Goal: Task Accomplishment & Management: Manage account settings

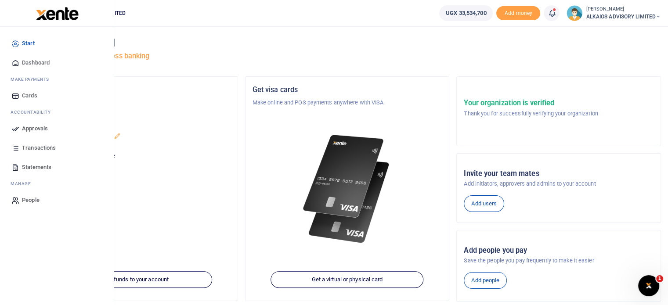
click at [24, 129] on span "Approvals" at bounding box center [35, 128] width 26 height 9
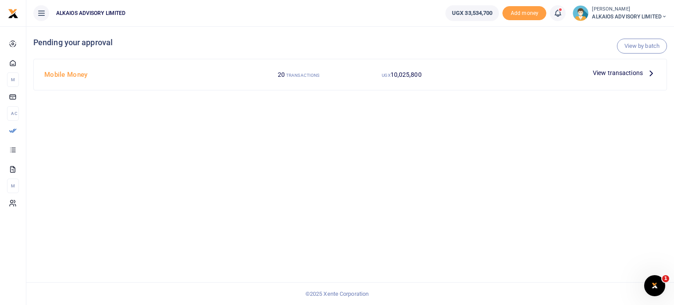
click at [617, 73] on span "View transactions" at bounding box center [618, 73] width 50 height 10
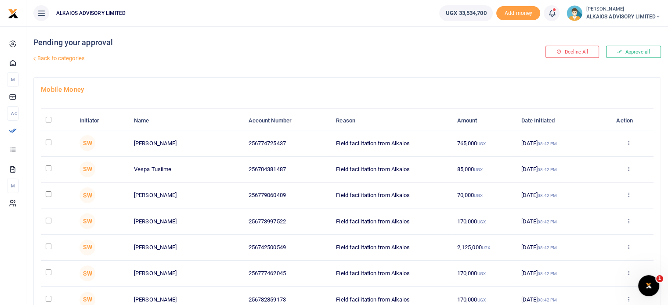
click at [48, 119] on input "\a \a : activate to sort column descending" at bounding box center [49, 120] width 6 height 6
checkbox input "true"
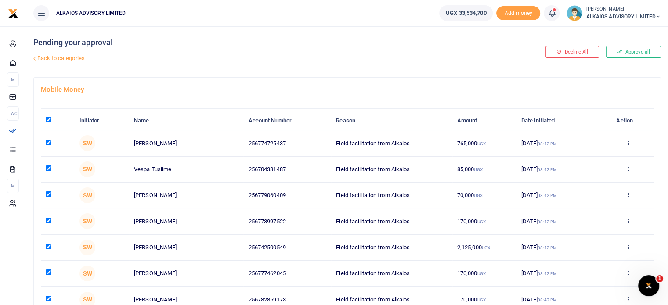
checkbox input "true"
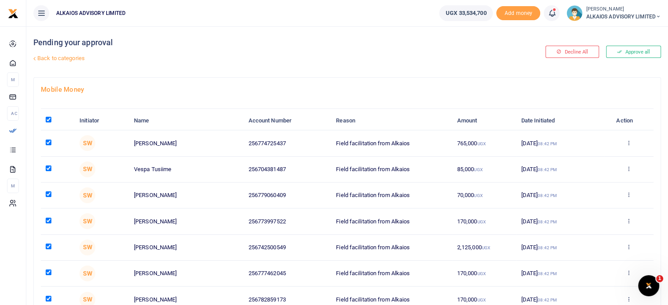
checkbox input "true"
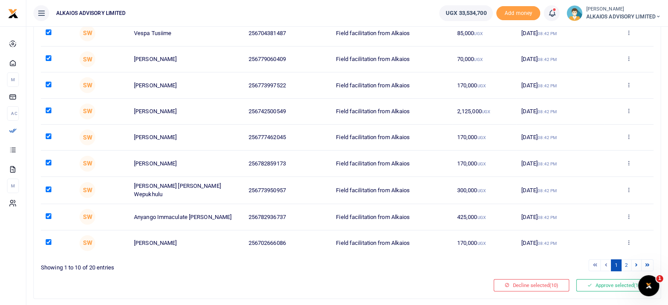
scroll to position [156, 0]
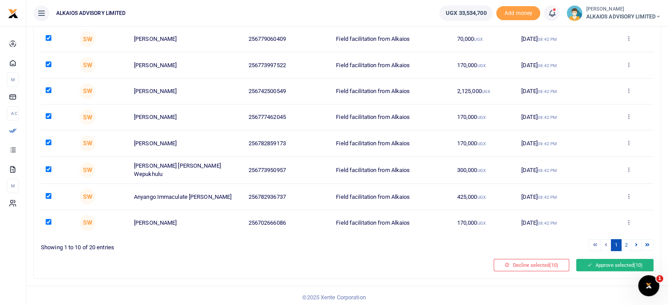
click at [602, 262] on button "Approve selected (10)" at bounding box center [614, 265] width 77 height 12
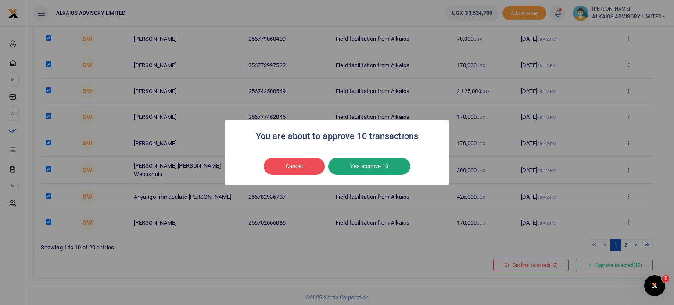
click at [372, 164] on button "Yes approve 10" at bounding box center [369, 166] width 82 height 17
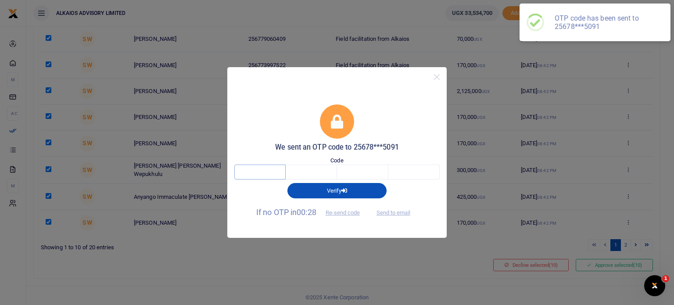
click at [261, 172] on input "text" at bounding box center [259, 172] width 51 height 15
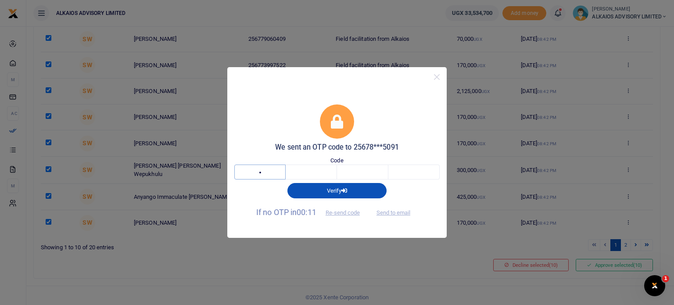
type input "4"
type input "1"
type input "3"
type input "0"
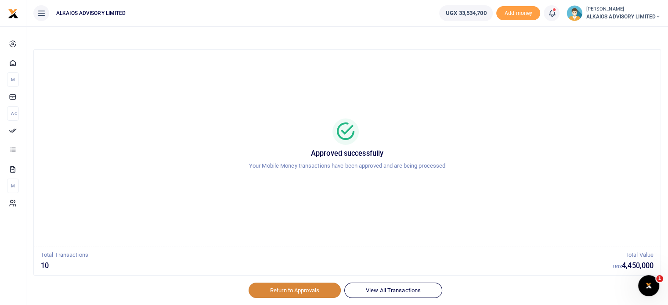
click at [301, 291] on link "Return to Approvals" at bounding box center [294, 290] width 92 height 15
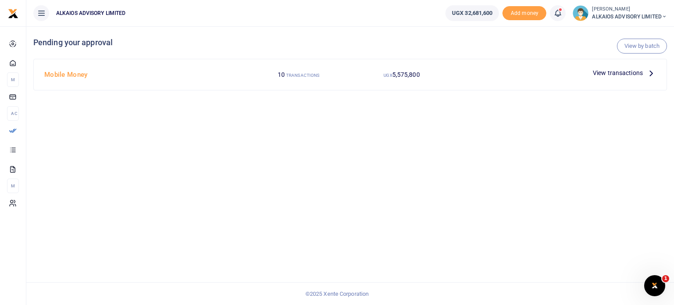
click at [602, 73] on span "View transactions" at bounding box center [618, 73] width 50 height 10
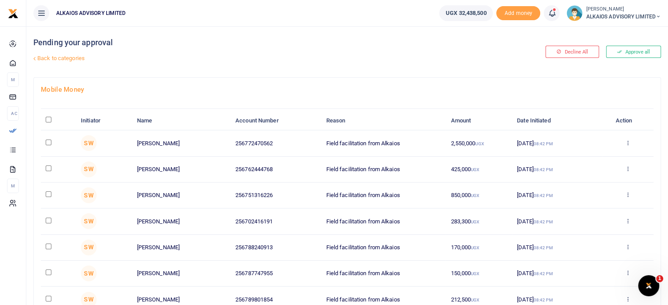
click at [48, 119] on input "\a \a : activate to sort column descending" at bounding box center [49, 120] width 6 height 6
checkbox input "true"
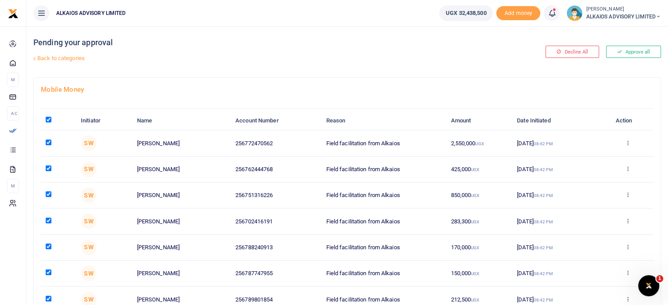
checkbox input "true"
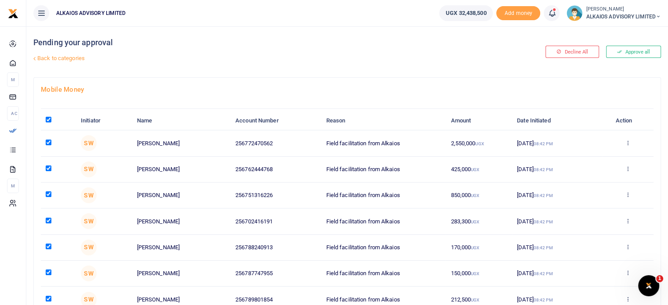
checkbox input "true"
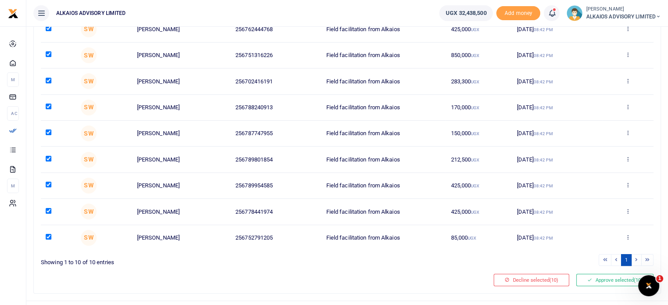
scroll to position [156, 0]
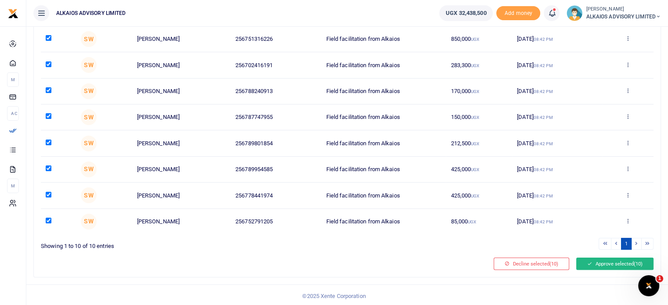
click at [599, 265] on button "Approve selected (10)" at bounding box center [614, 264] width 77 height 12
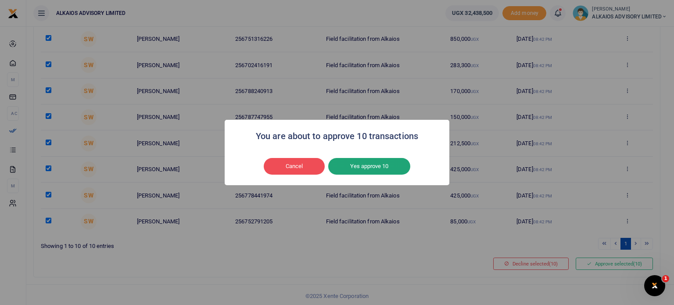
click at [358, 163] on button "Yes approve 10" at bounding box center [369, 166] width 82 height 17
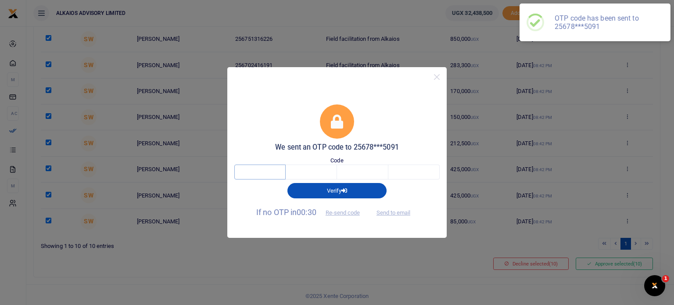
click at [272, 173] on input "text" at bounding box center [259, 172] width 51 height 15
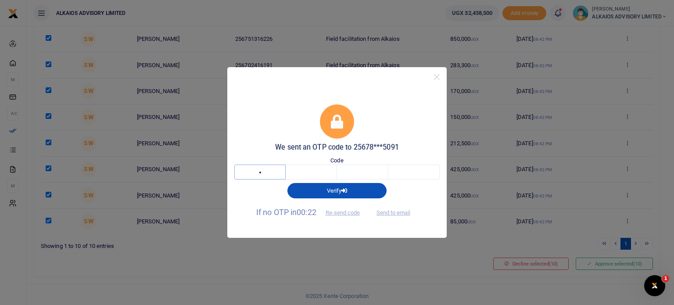
type input "2"
type input "7"
type input "0"
